Goal: Book appointment/travel/reservation

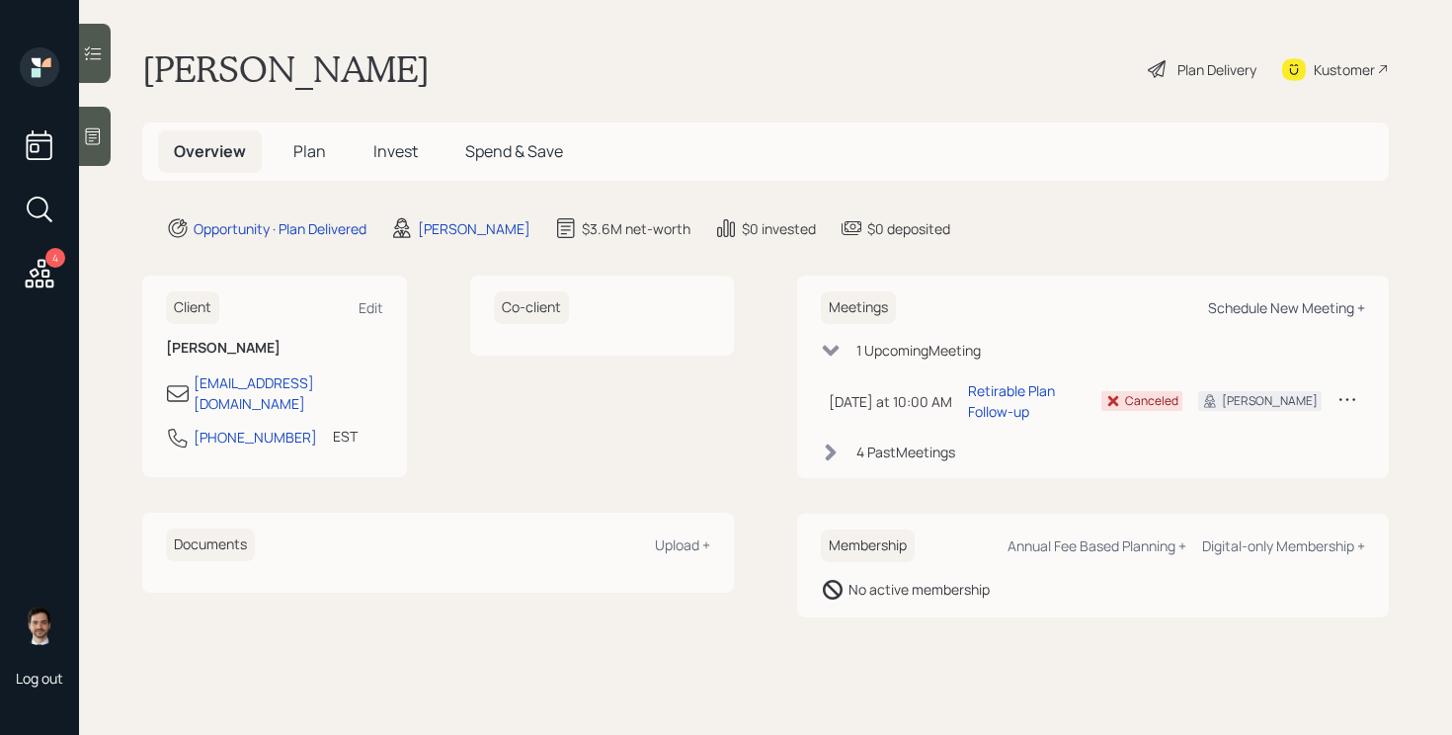
click at [1350, 314] on div "Schedule New Meeting +" at bounding box center [1286, 307] width 157 height 19
select select "ef6b64e1-8f62-4a74-b865-a7df4b35b836"
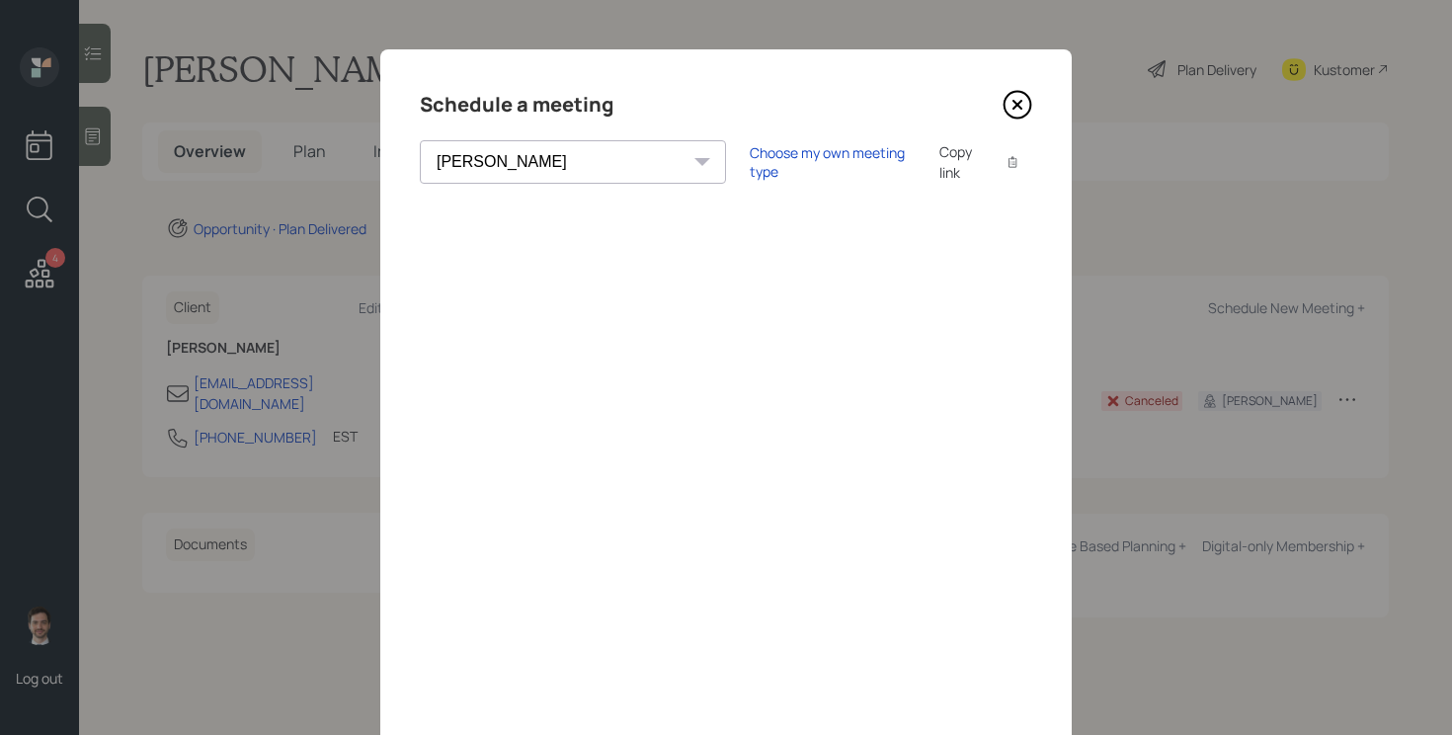
click at [939, 170] on div "Copy link" at bounding box center [961, 161] width 45 height 41
click at [1023, 112] on icon at bounding box center [1018, 105] width 30 height 30
